Goal: Navigation & Orientation: Find specific page/section

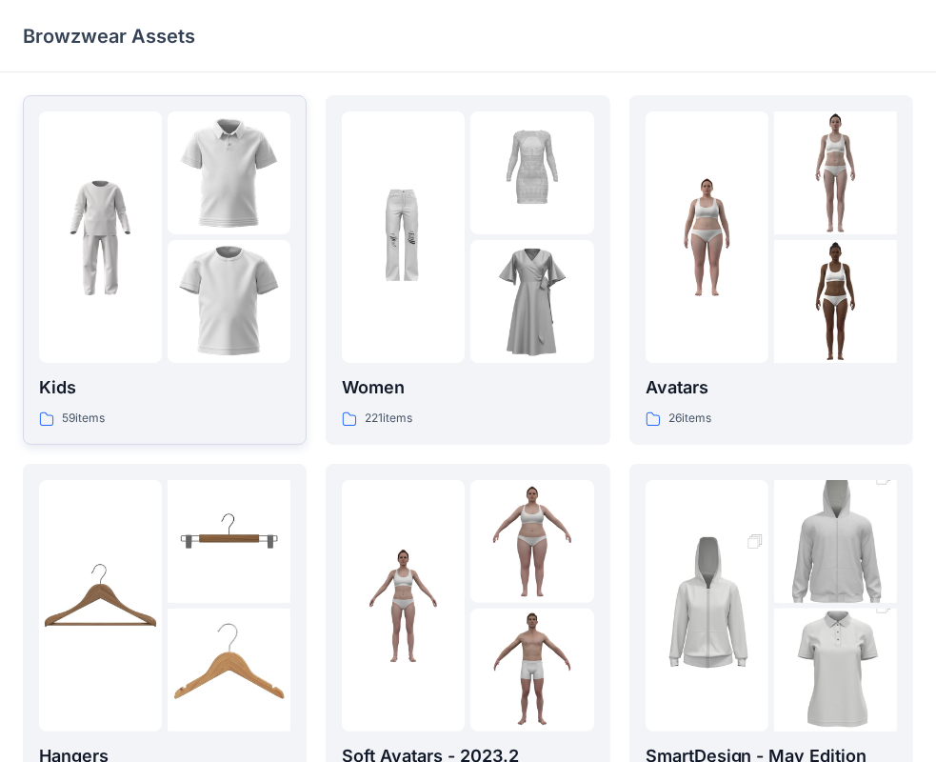
click at [184, 350] on img at bounding box center [229, 301] width 123 height 123
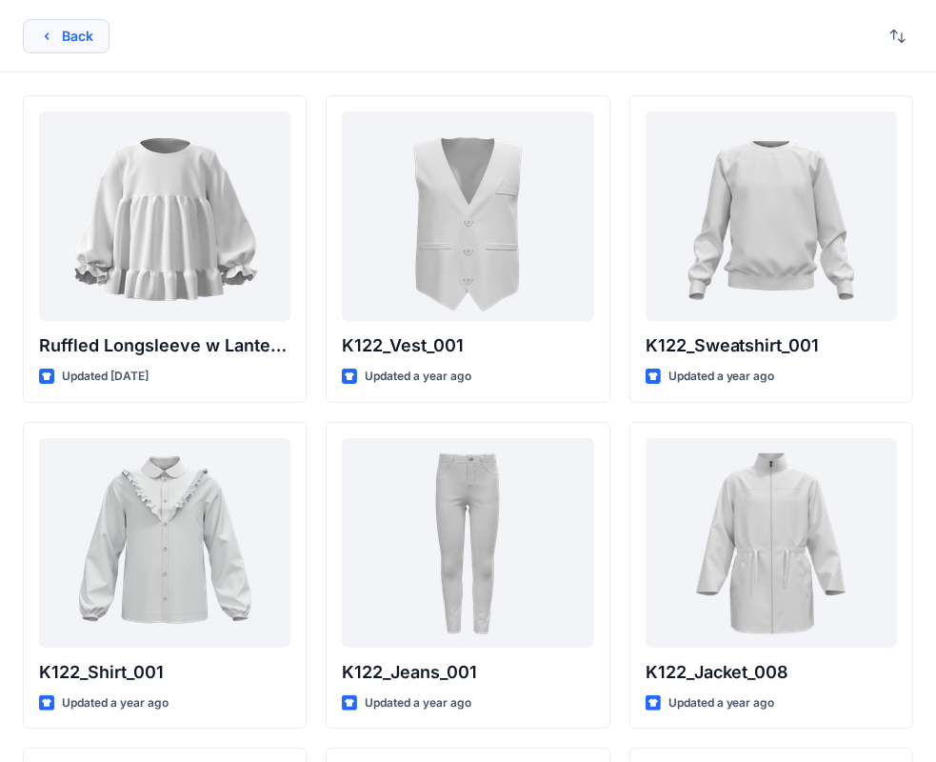
click at [49, 36] on icon "button" at bounding box center [46, 36] width 15 height 15
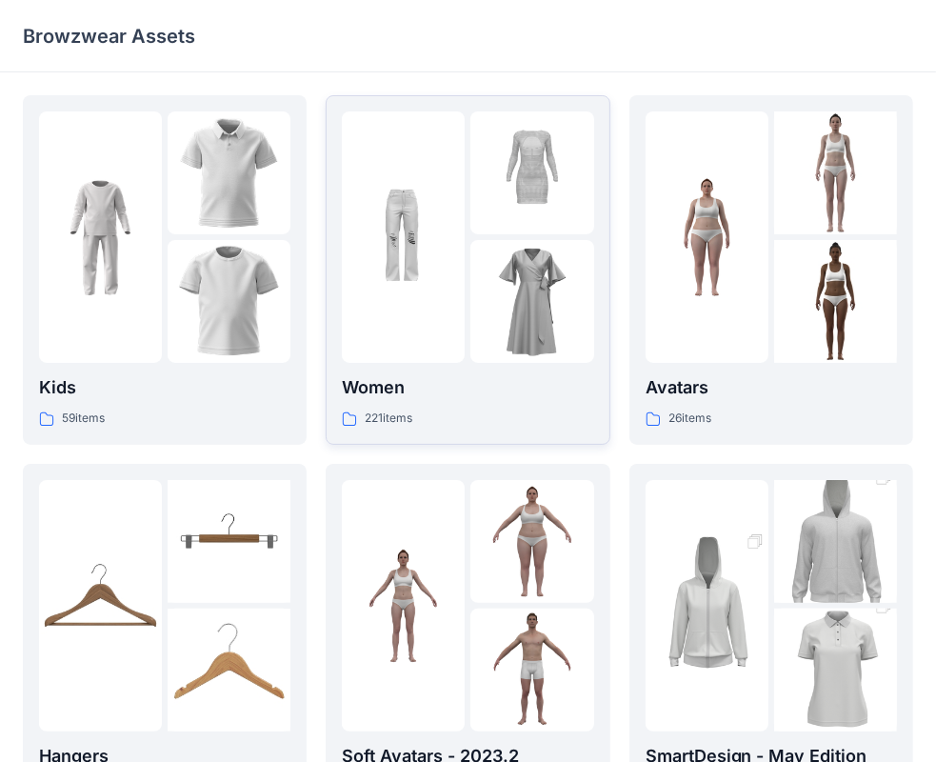
click at [449, 209] on img at bounding box center [403, 237] width 123 height 123
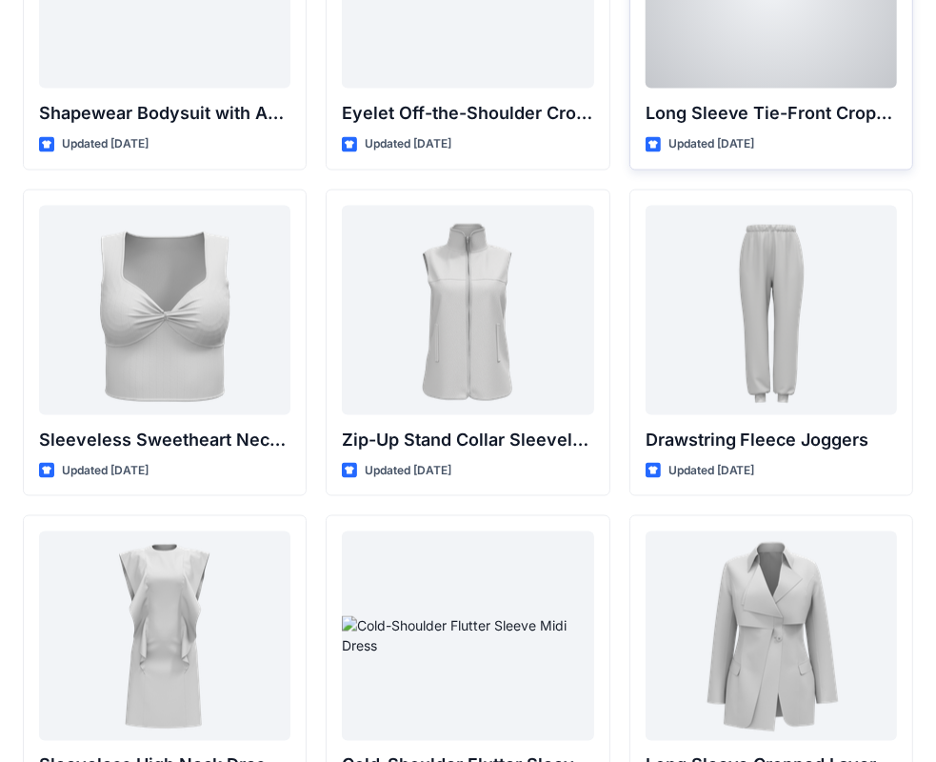
scroll to position [6142, 0]
